Goal: Task Accomplishment & Management: Manage account settings

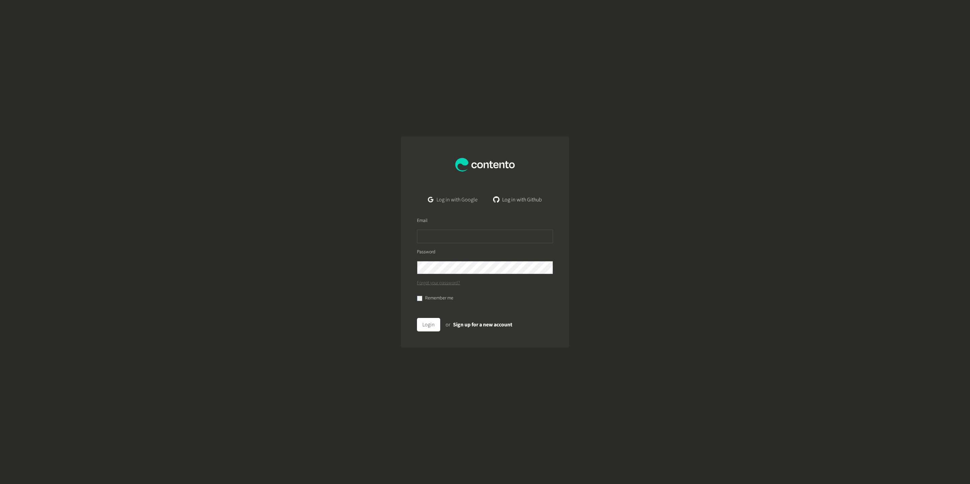
click at [462, 205] on link "Log in with Google" at bounding box center [453, 199] width 60 height 13
click at [456, 198] on link "Log in with Google" at bounding box center [453, 199] width 60 height 13
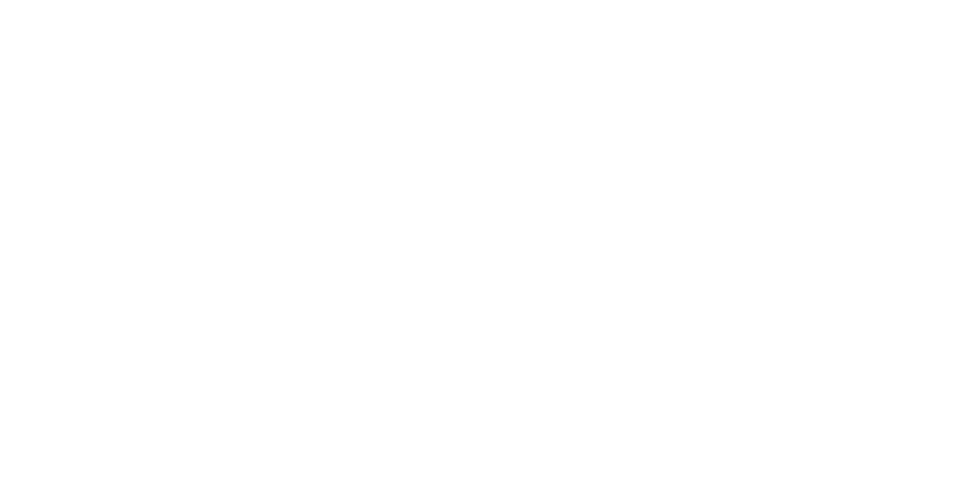
click at [242, 232] on body at bounding box center [485, 242] width 970 height 484
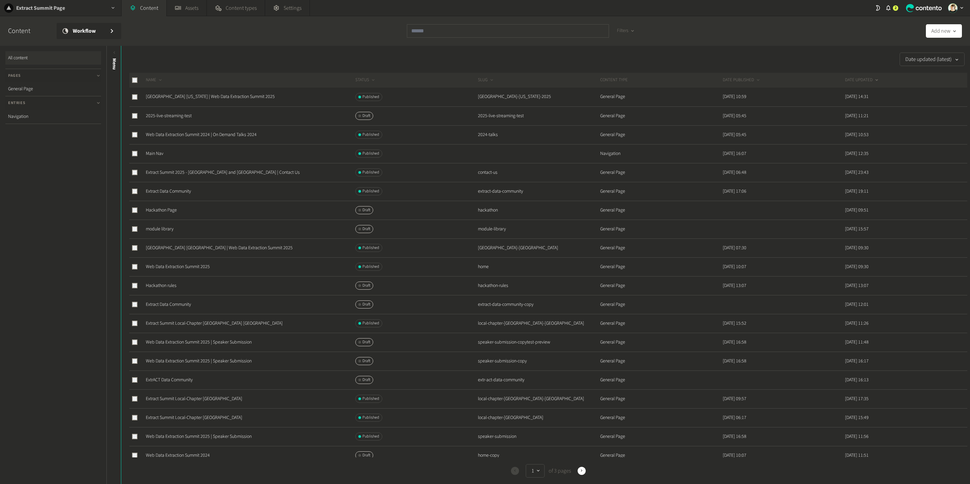
click at [43, 9] on h2 "Extract Summit Page" at bounding box center [40, 8] width 49 height 8
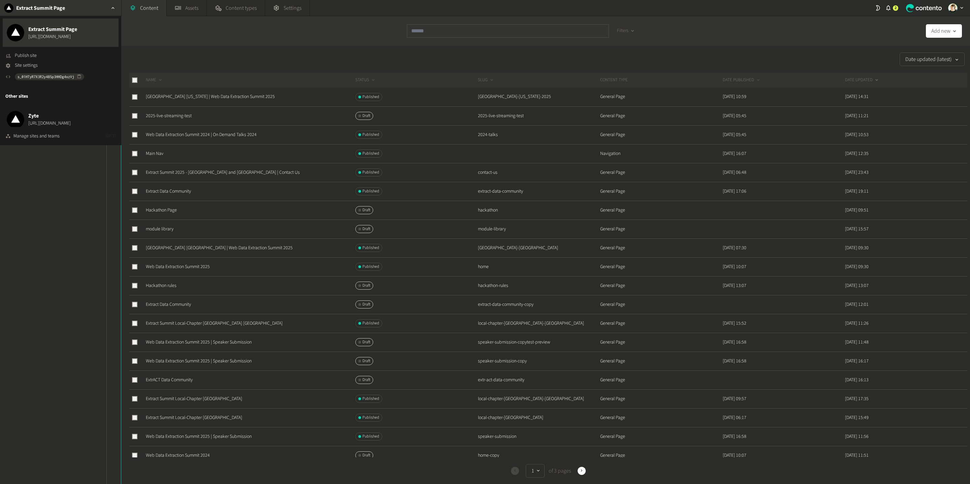
click at [68, 254] on nav "All content Pages General Page Entries Navigation" at bounding box center [53, 265] width 106 height 438
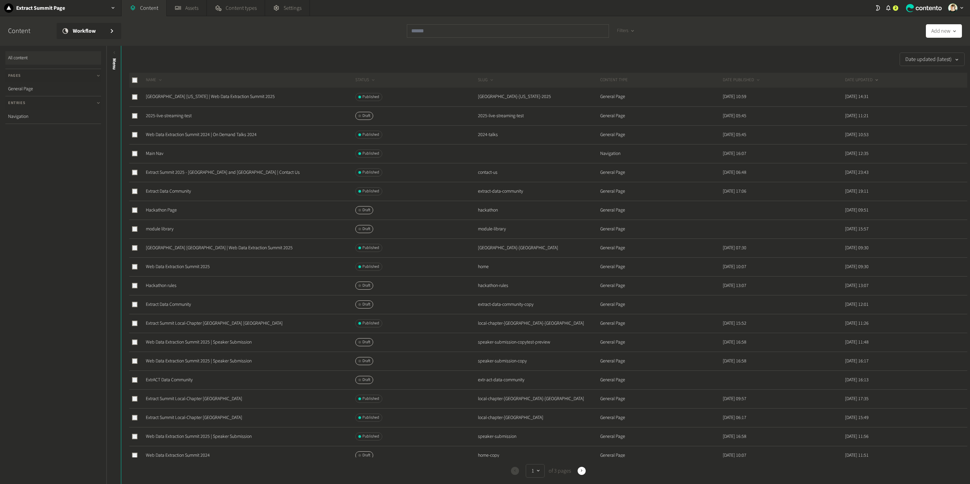
click at [960, 8] on icon "button" at bounding box center [962, 8] width 6 height 6
click at [925, 53] on link "Users" at bounding box center [936, 54] width 57 height 7
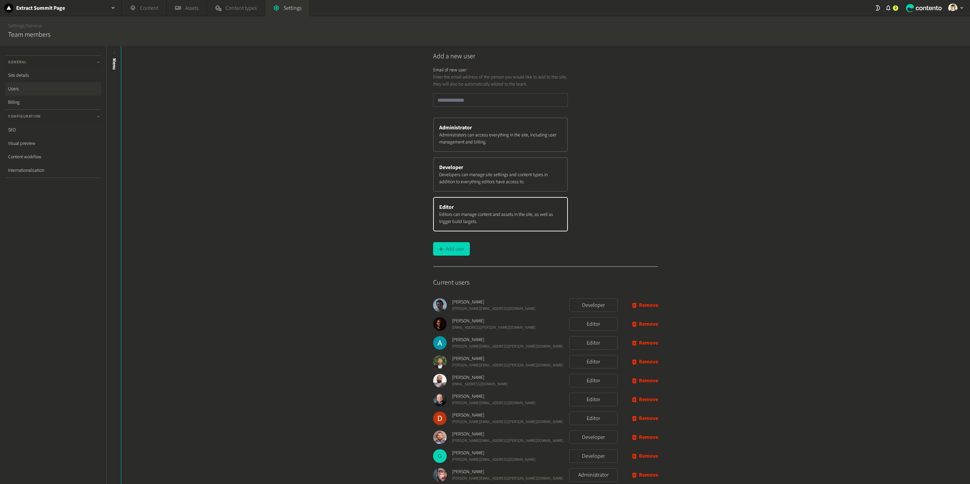
click at [471, 177] on p "Developers can manage site settings and content types in addition to everything…" at bounding box center [500, 178] width 123 height 14
click at [457, 242] on button "Add user" at bounding box center [451, 248] width 37 height 13
click at [451, 105] on input "email" at bounding box center [500, 99] width 135 height 13
paste input "**********"
type input "**********"
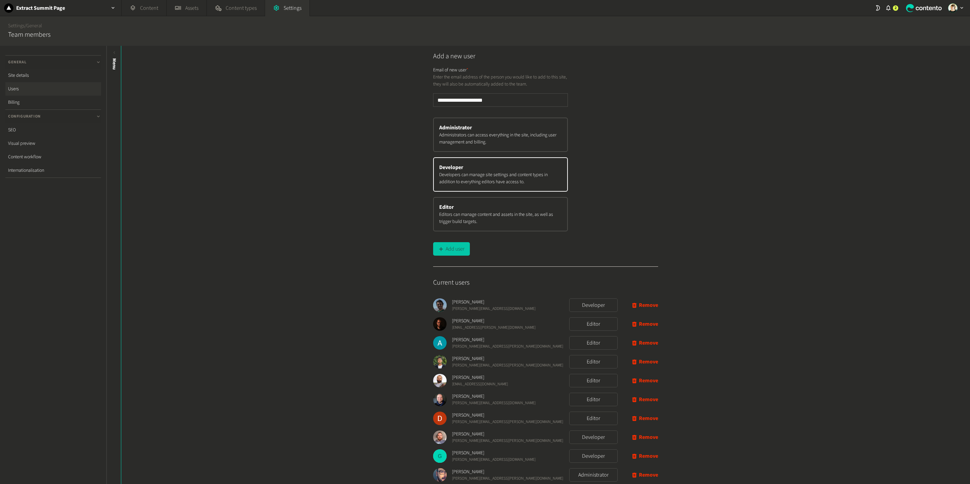
click at [448, 248] on button "Add user" at bounding box center [451, 248] width 37 height 13
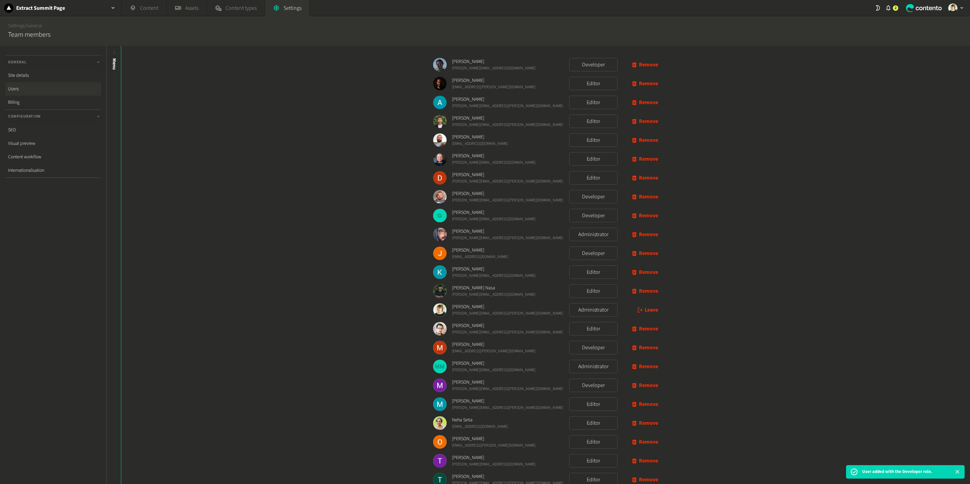
scroll to position [326, 0]
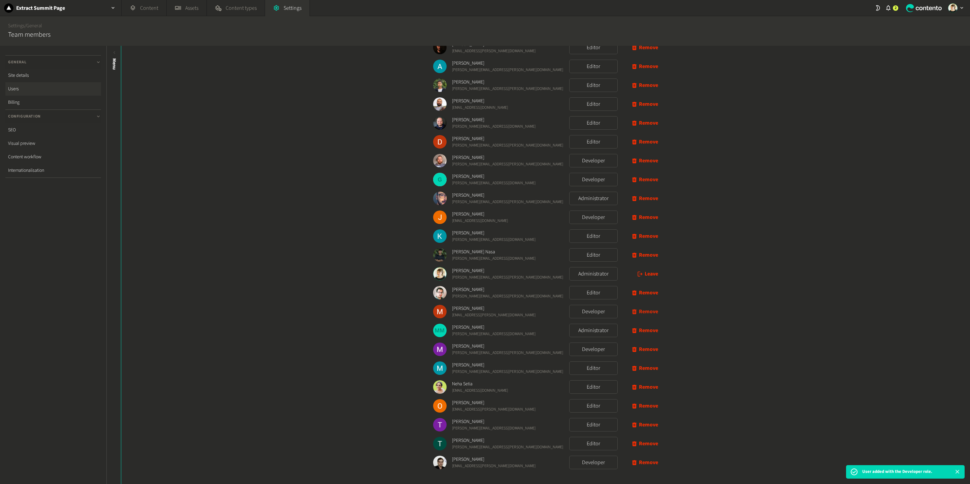
click at [656, 310] on button "Remove" at bounding box center [645, 311] width 26 height 13
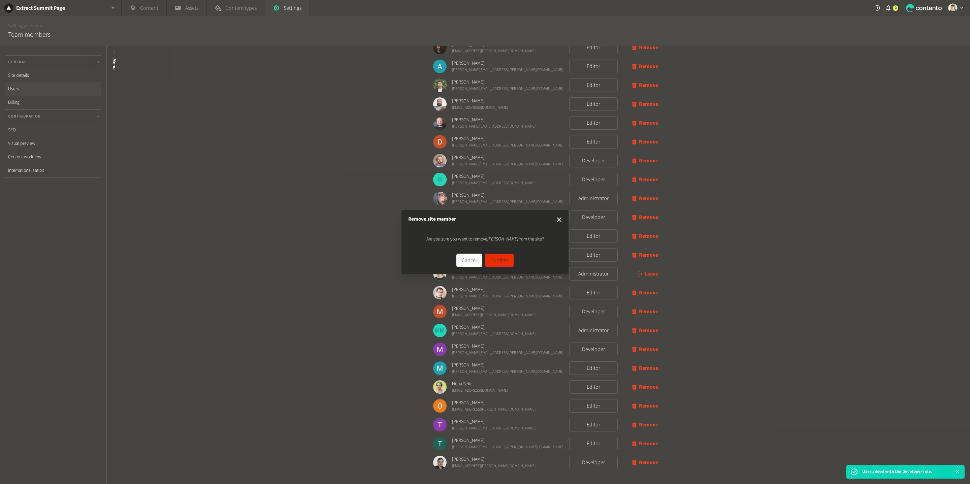
click at [497, 263] on button "Confirm" at bounding box center [499, 260] width 29 height 13
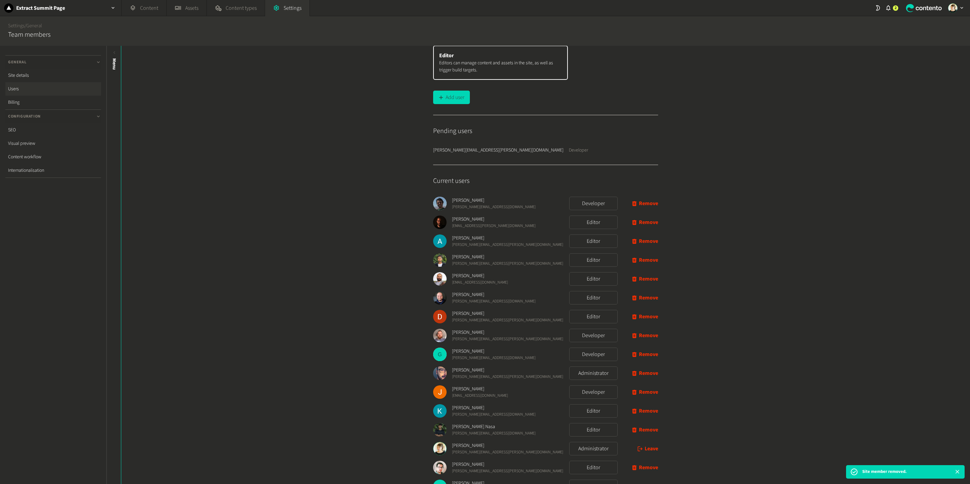
scroll to position [152, 0]
click at [86, 4] on div "Extract Summit Page" at bounding box center [60, 8] width 121 height 16
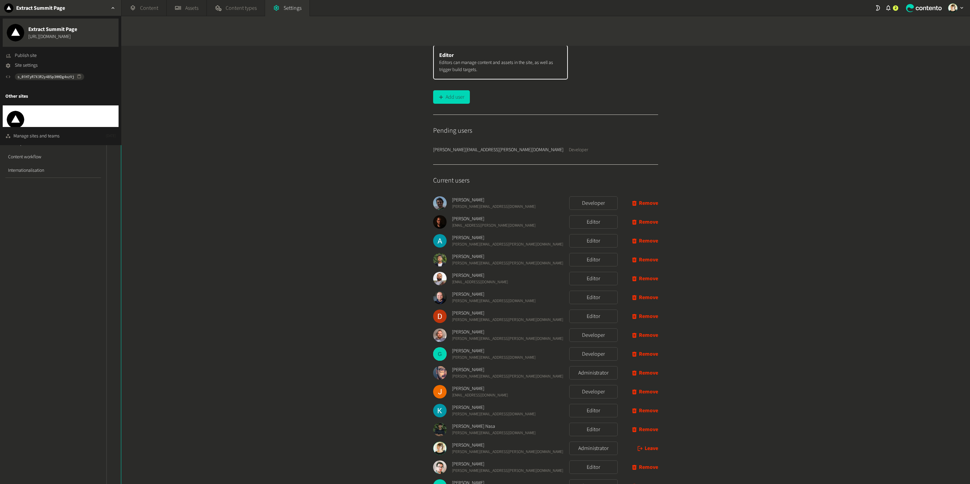
click at [58, 117] on span "Zyte" at bounding box center [49, 116] width 42 height 8
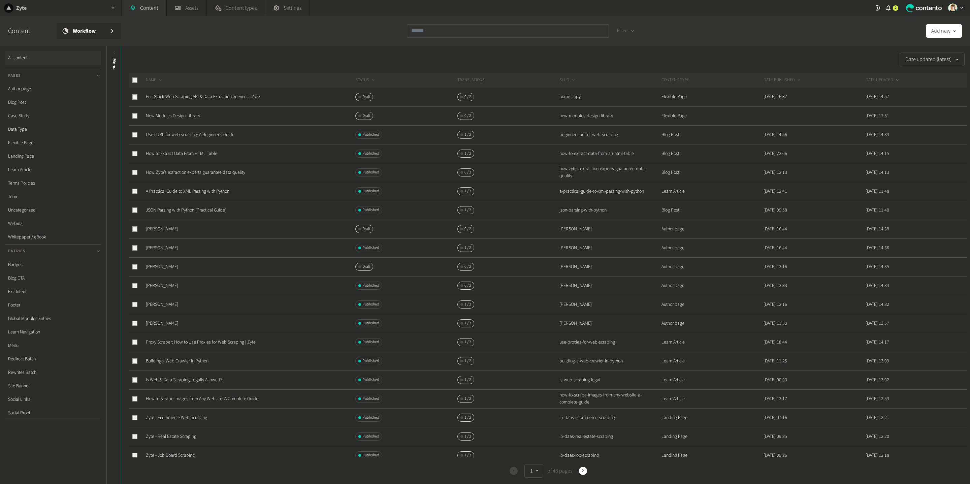
click at [16, 9] on h2 "Zyte" at bounding box center [21, 8] width 10 height 8
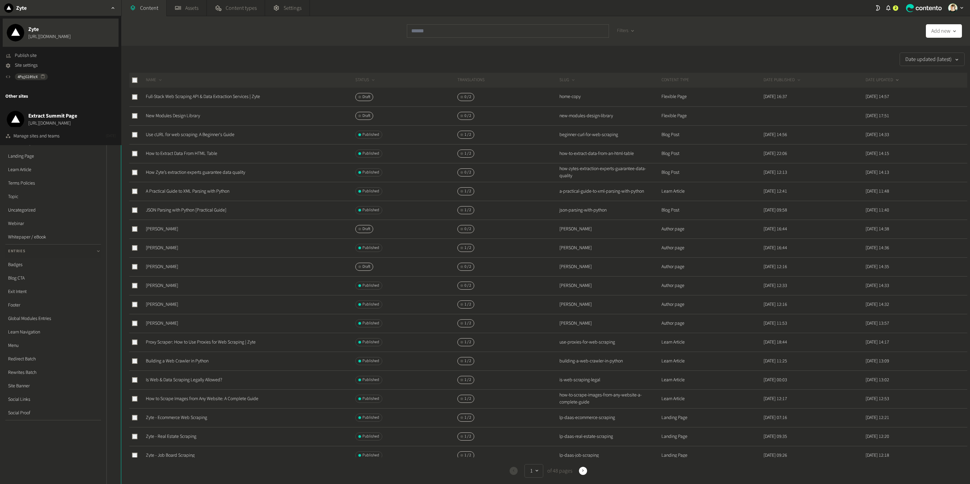
click at [952, 14] on div "button" at bounding box center [955, 8] width 23 height 16
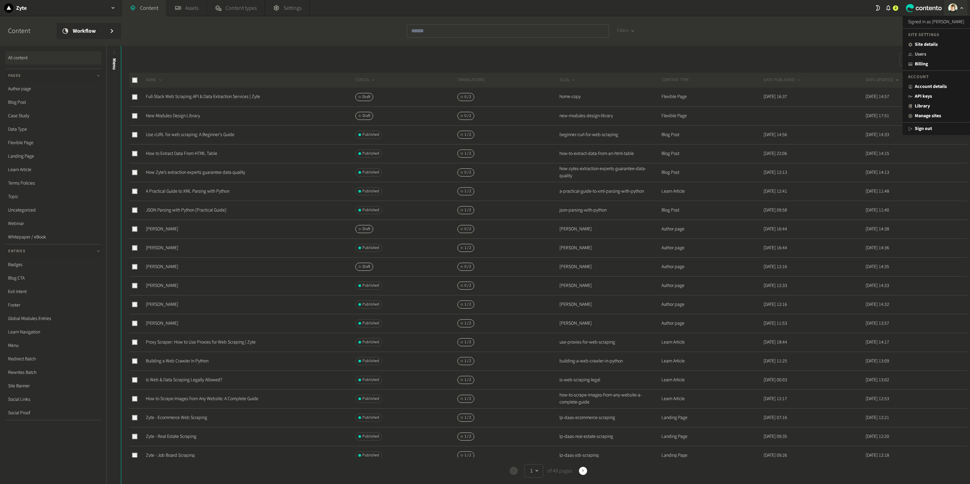
click at [933, 54] on link "Users" at bounding box center [936, 54] width 57 height 7
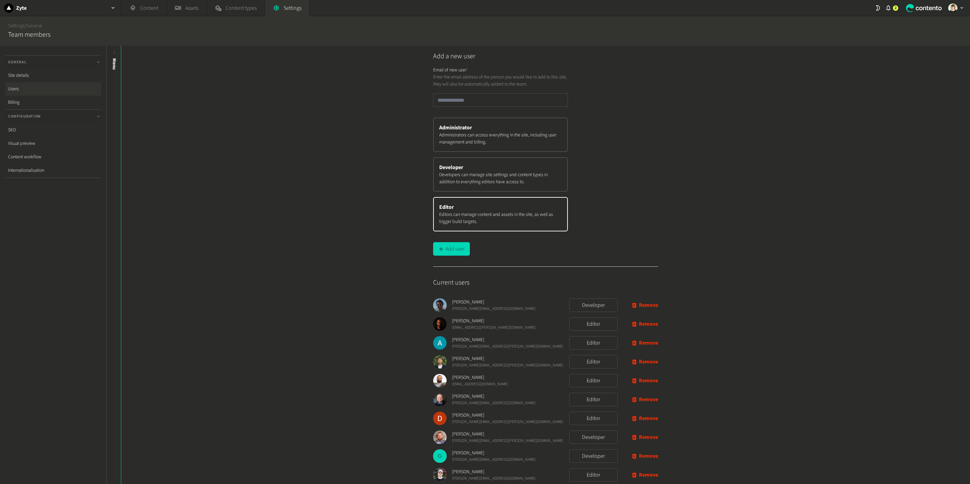
click at [477, 176] on p "Developers can manage site settings and content types in addition to everything…" at bounding box center [500, 178] width 123 height 14
click at [450, 252] on button "Add user" at bounding box center [451, 248] width 37 height 13
paste input "**********"
type input "**********"
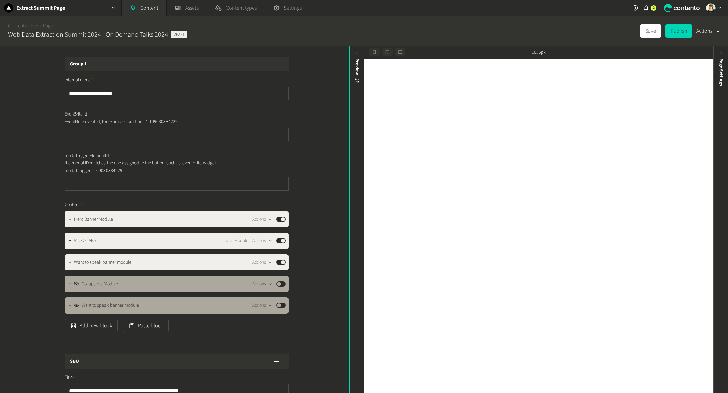
scroll to position [124, 0]
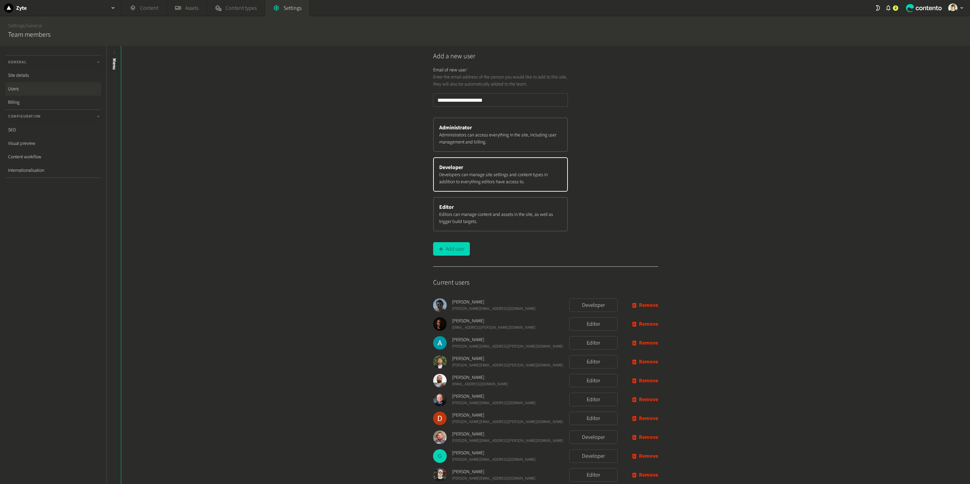
click at [450, 246] on button "Add user" at bounding box center [451, 248] width 37 height 13
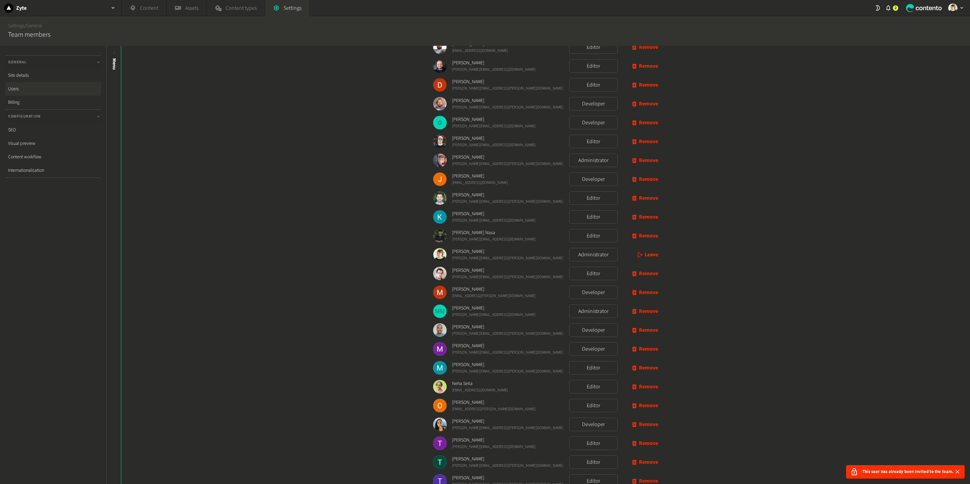
scroll to position [371, 0]
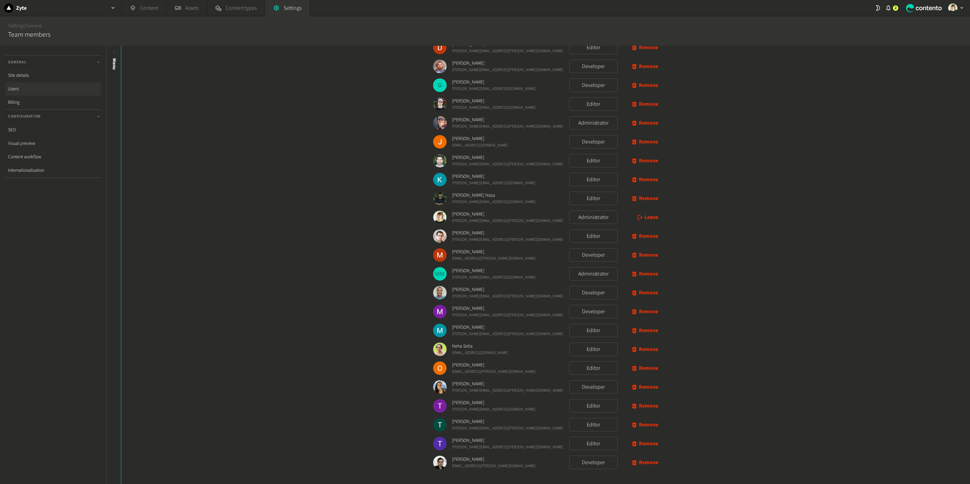
click at [316, 200] on div "Add a new user Email of new user * Enter the email address of the person you wo…" at bounding box center [545, 265] width 849 height 438
